Goal: Task Accomplishment & Management: Manage account settings

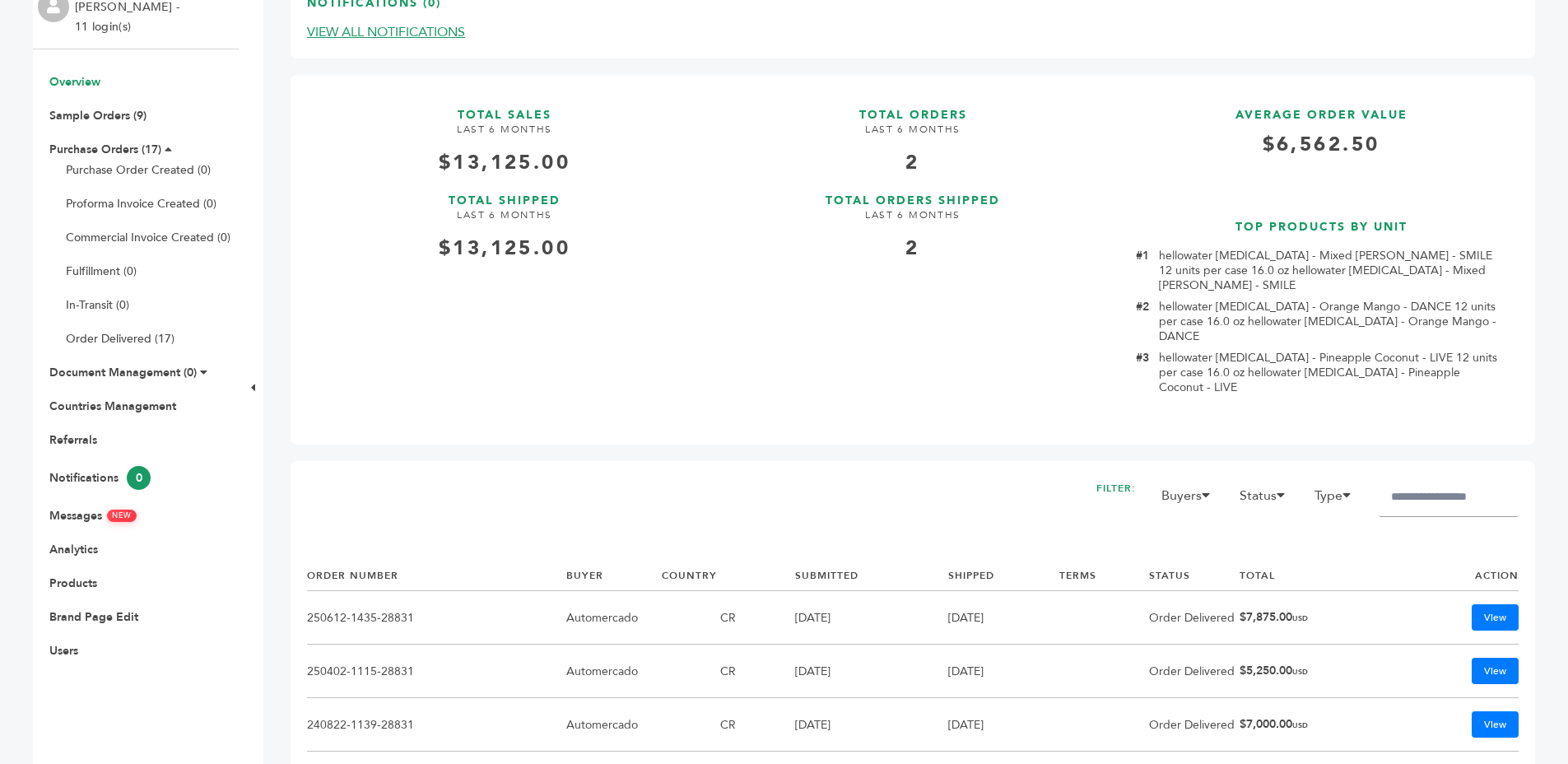
scroll to position [305, 0]
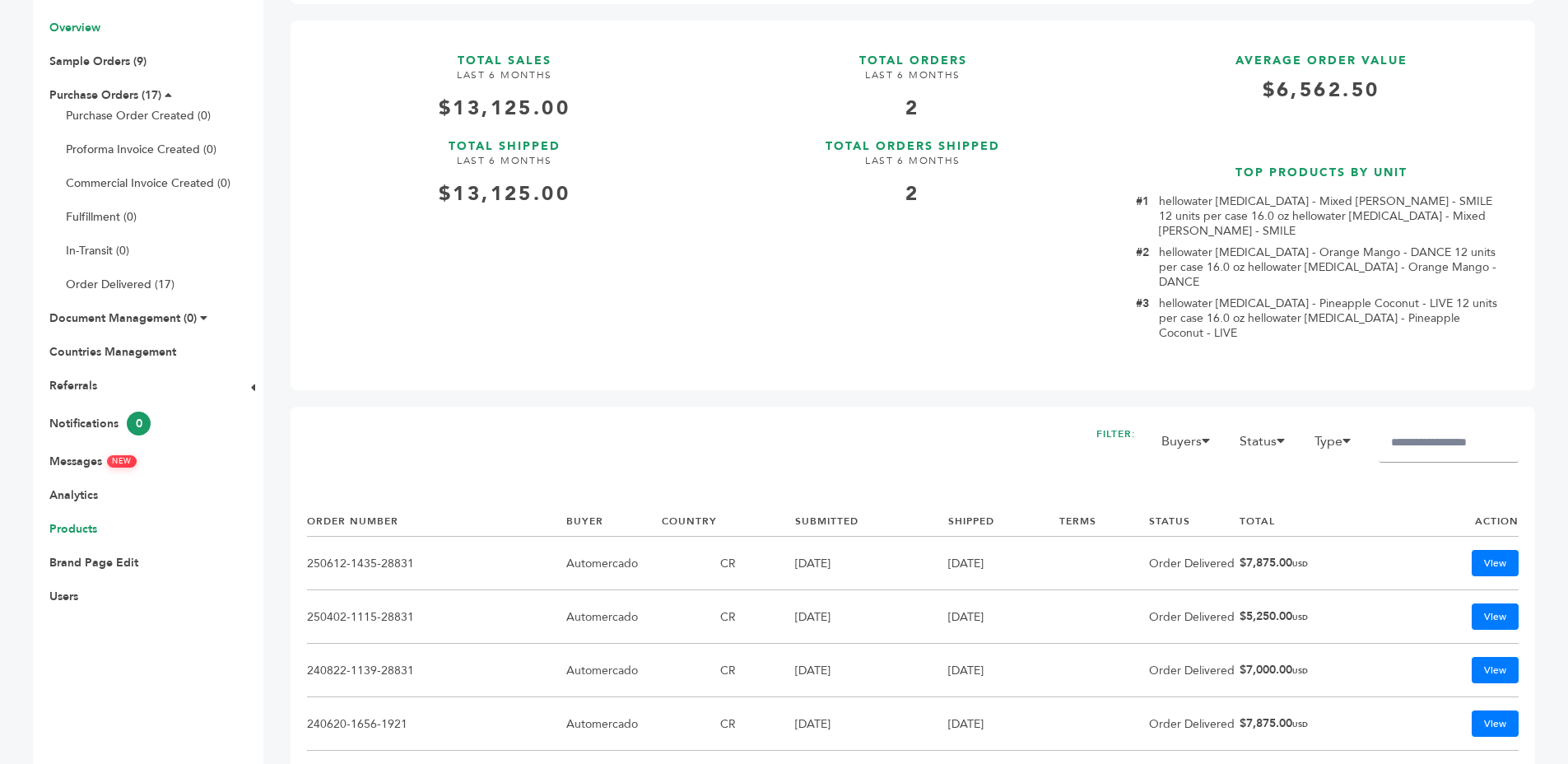
click at [82, 532] on link "Products" at bounding box center [73, 529] width 48 height 16
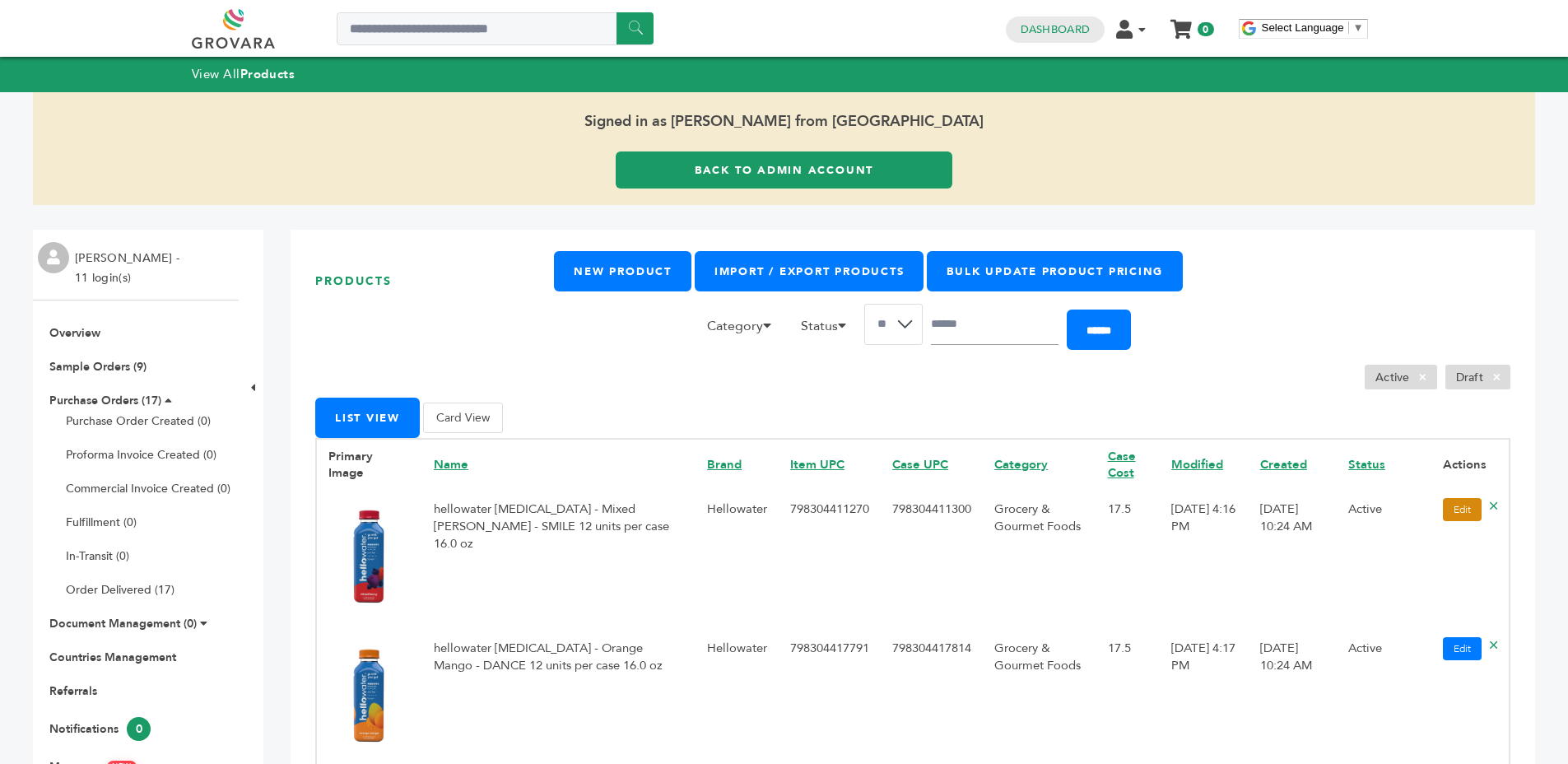
click at [1443, 512] on link "Edit" at bounding box center [1463, 509] width 39 height 23
click at [1455, 501] on link "Edit" at bounding box center [1463, 509] width 39 height 23
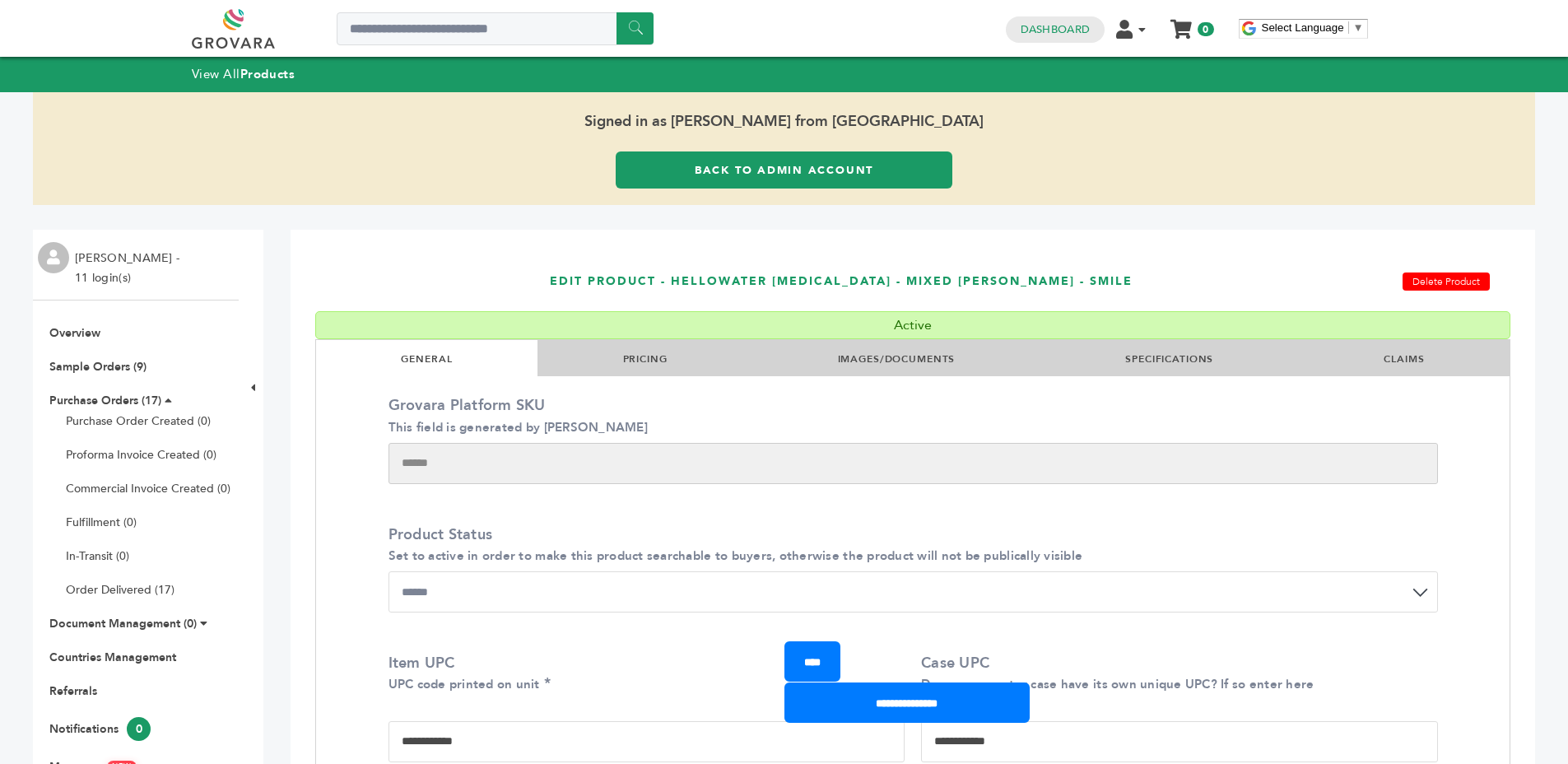
click at [734, 165] on link "Back to Admin Account" at bounding box center [784, 170] width 337 height 37
